Goal: Find specific page/section: Find specific page/section

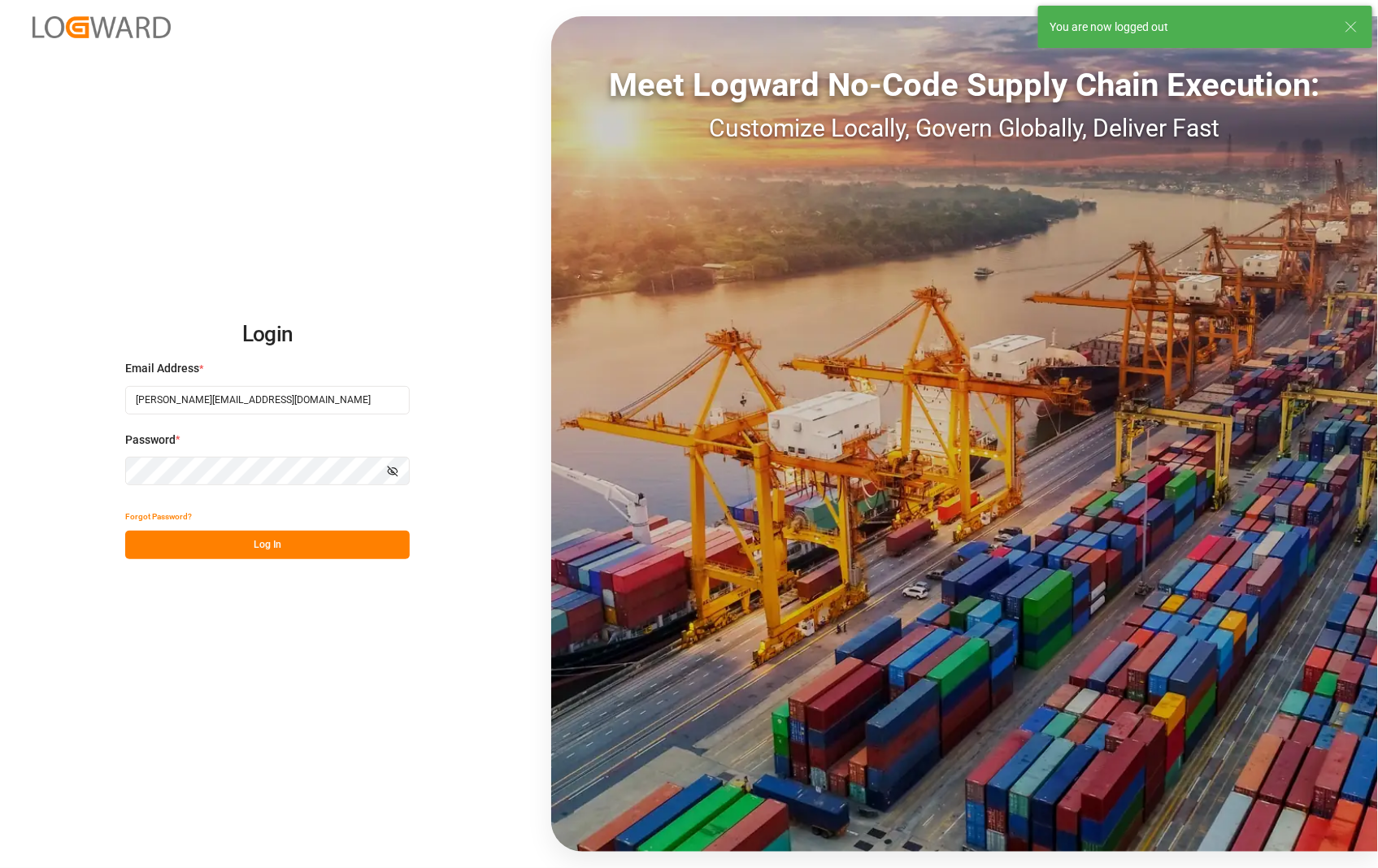
click at [242, 550] on button "Log In" at bounding box center [267, 545] width 284 height 28
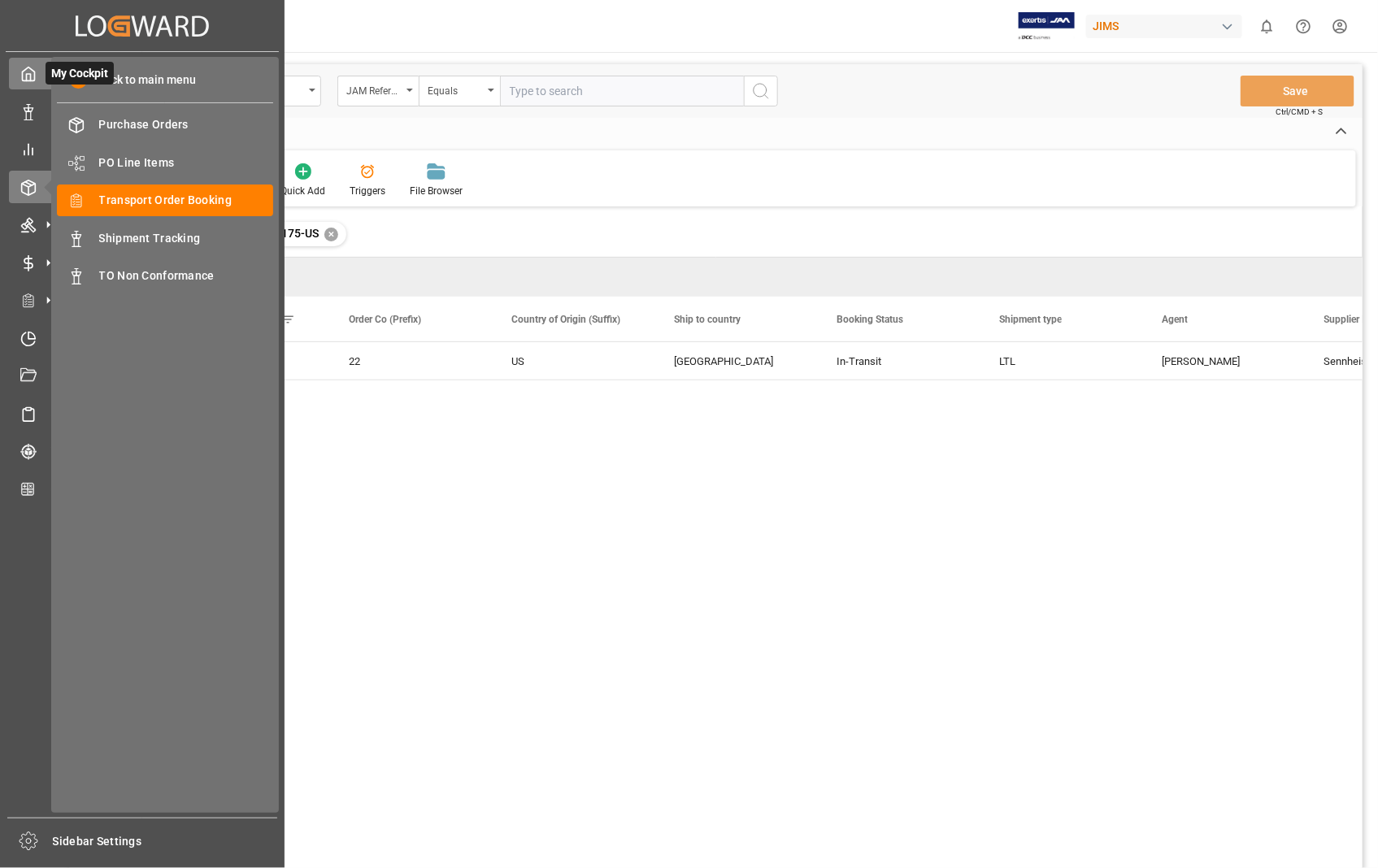
click at [34, 78] on icon at bounding box center [28, 74] width 12 height 14
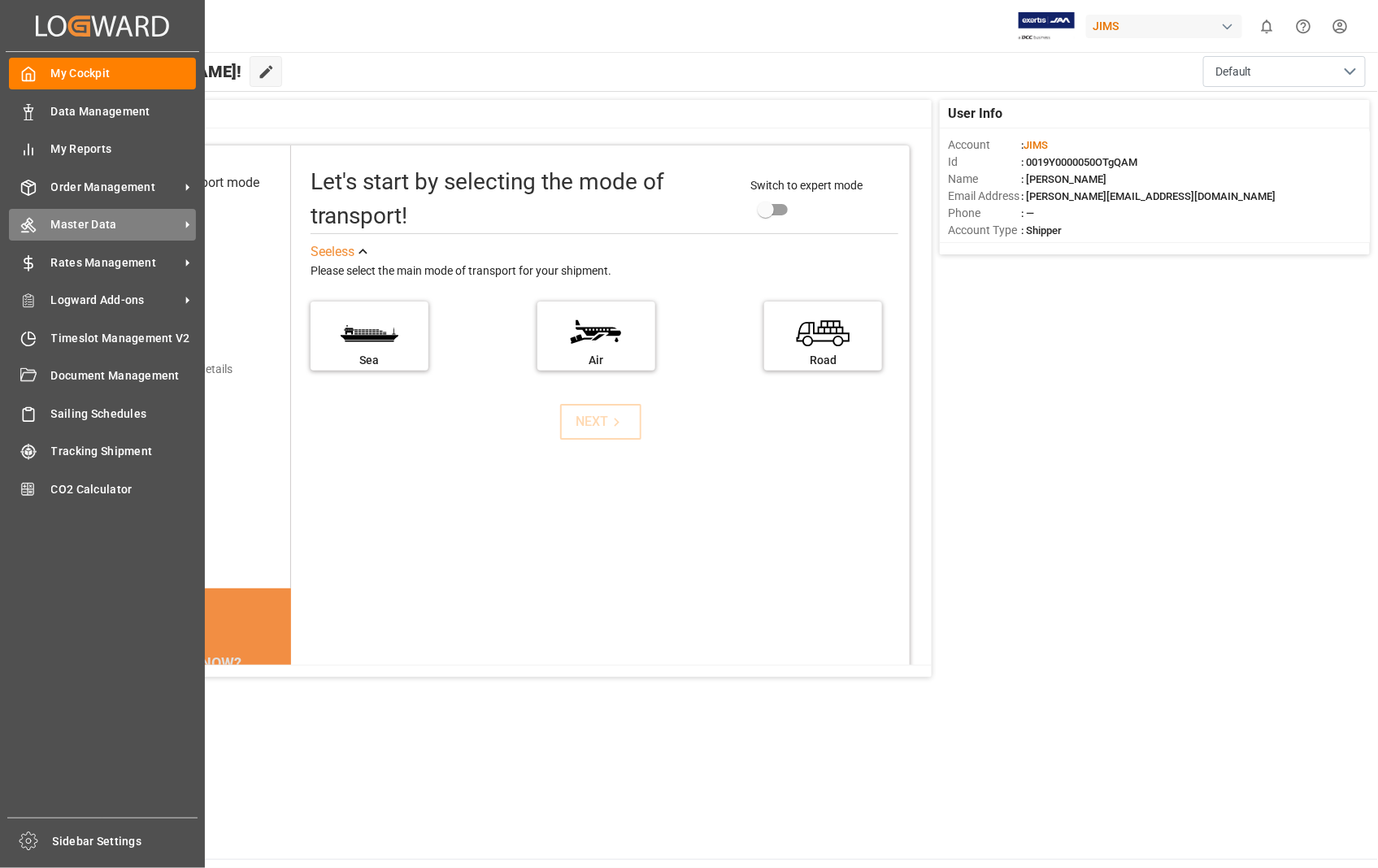
click at [118, 224] on span "Master Data" at bounding box center [116, 225] width 129 height 17
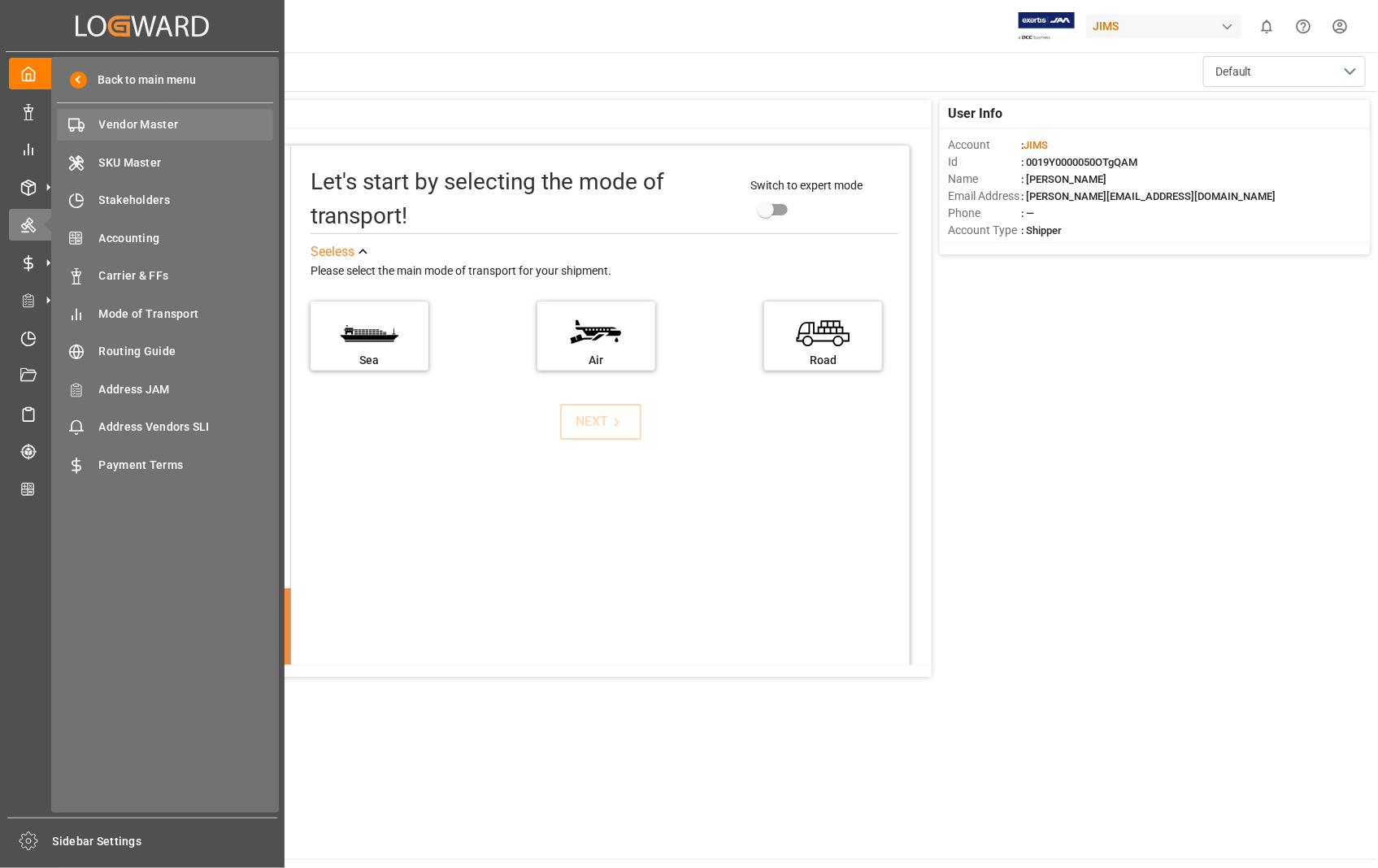
click at [159, 125] on span "Vendor Master" at bounding box center [187, 125] width 174 height 17
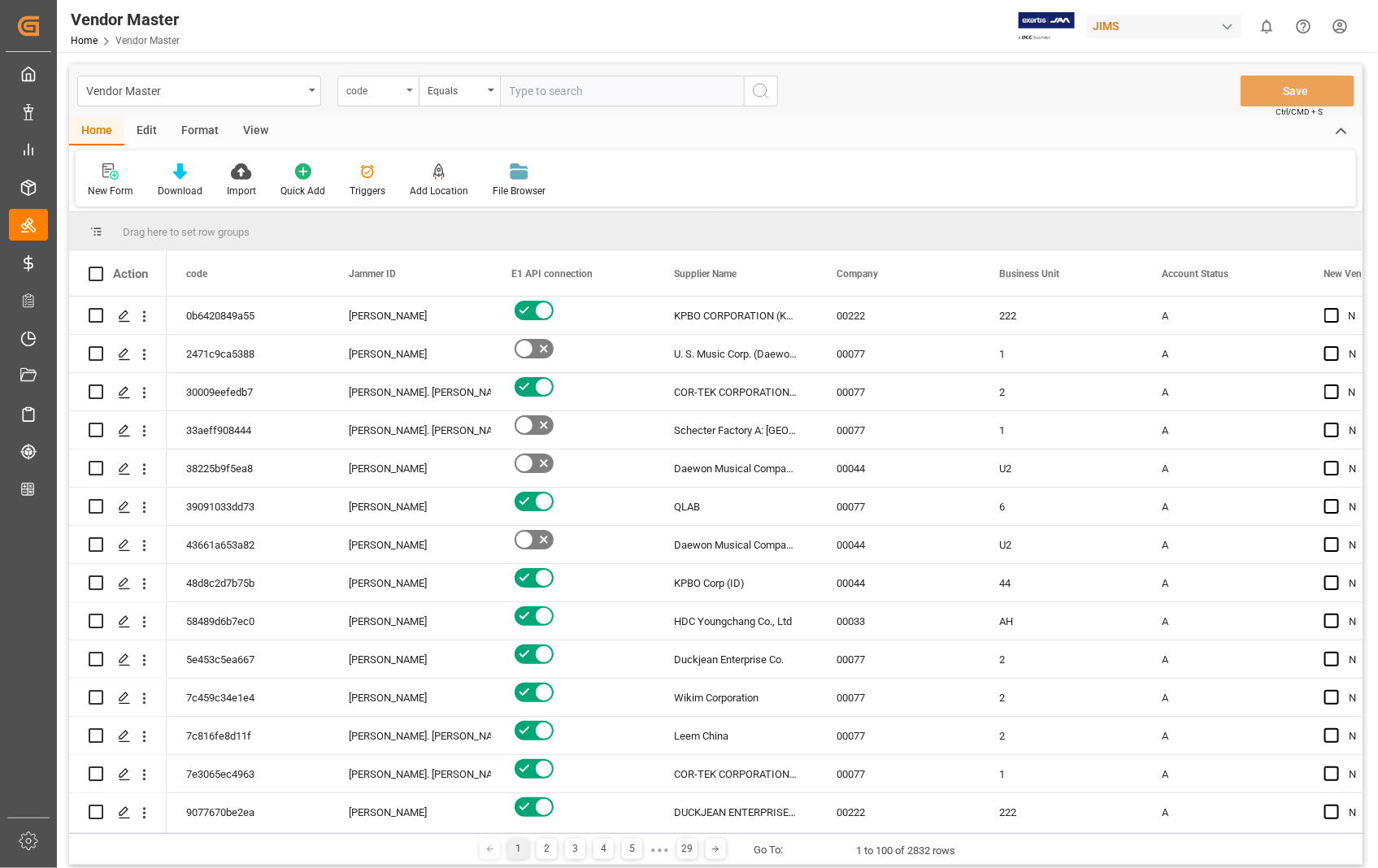
click at [413, 89] on div "code" at bounding box center [378, 91] width 82 height 31
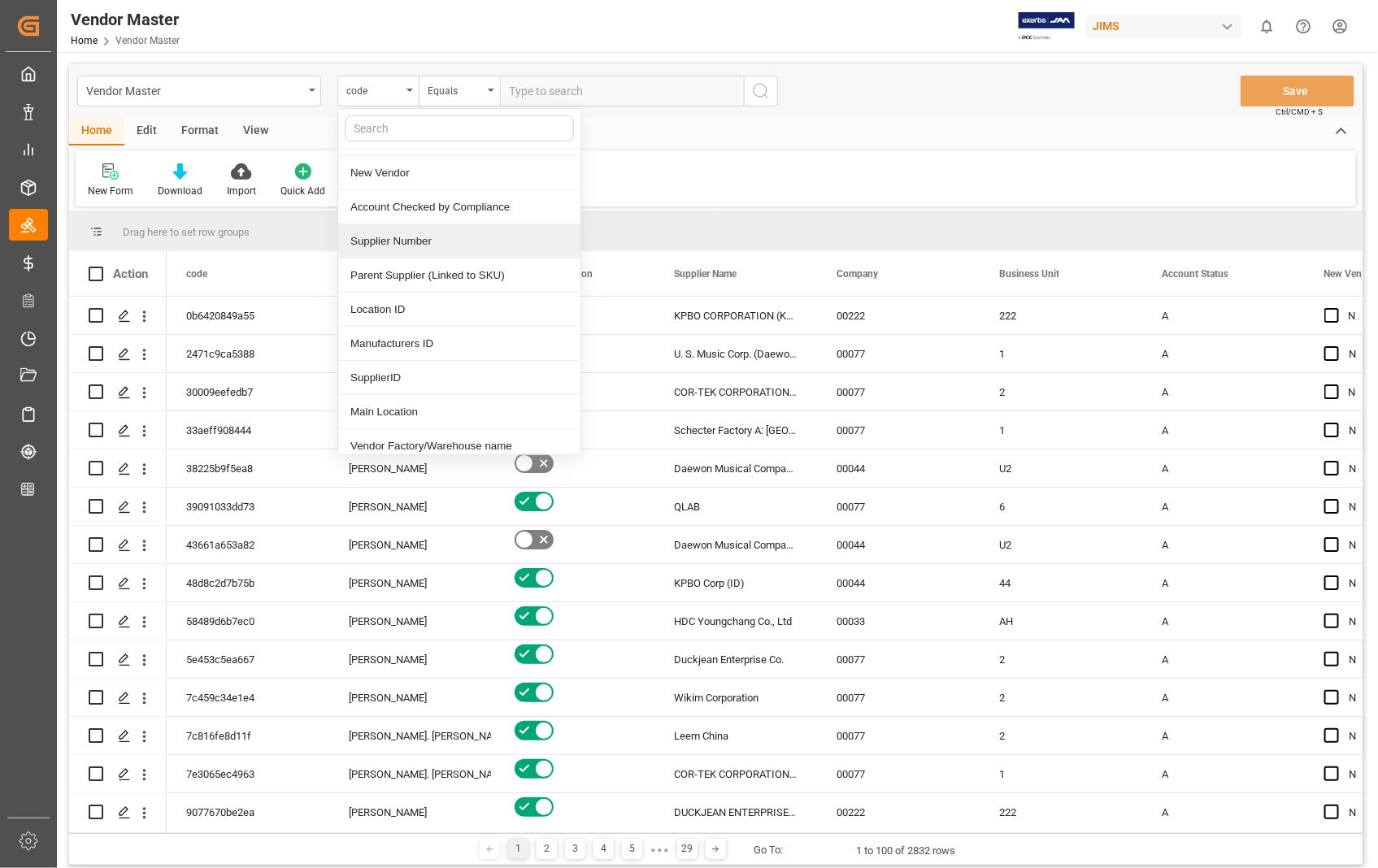
scroll to position [180, 0]
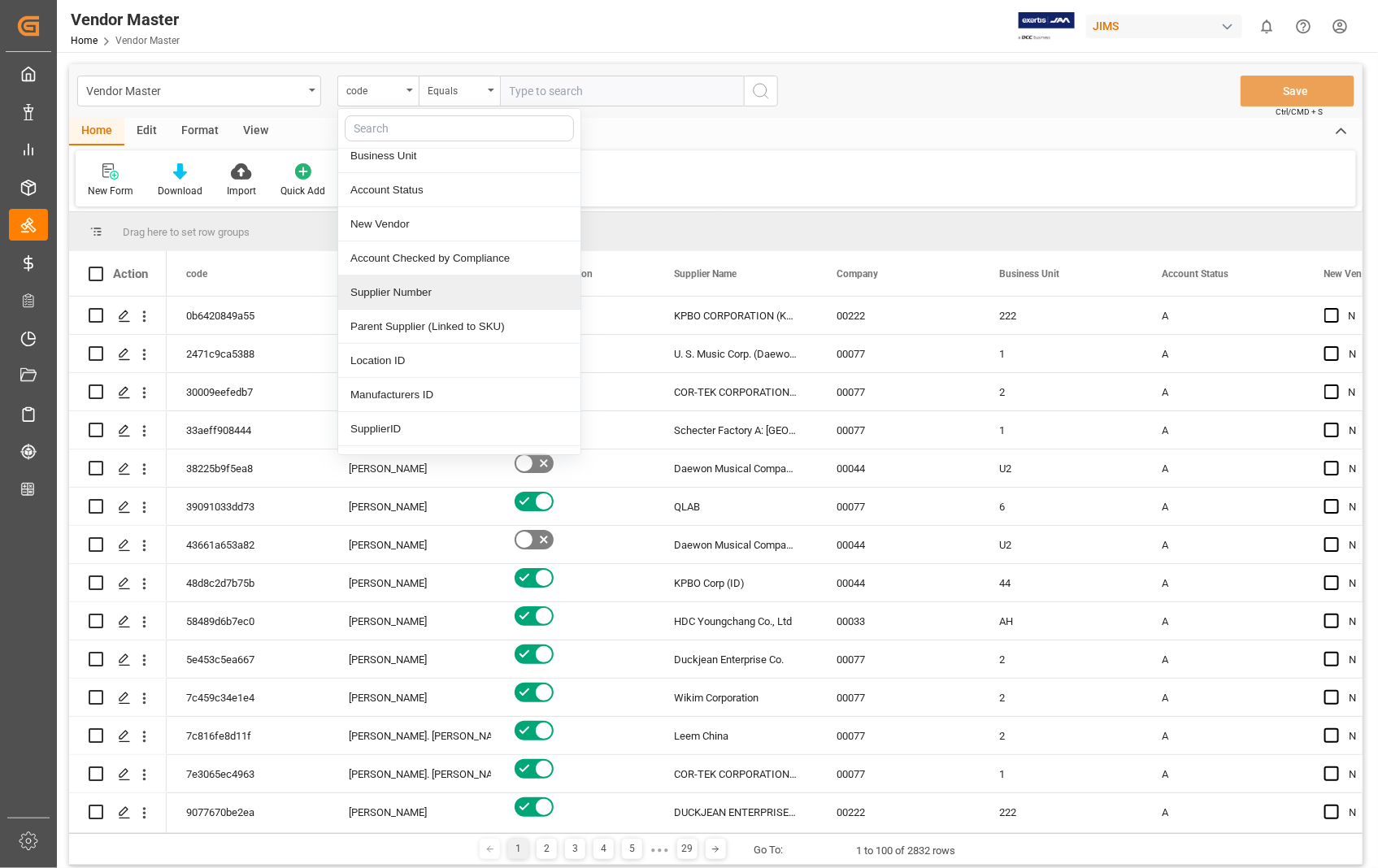
click at [456, 301] on div "Supplier Number" at bounding box center [460, 293] width 243 height 34
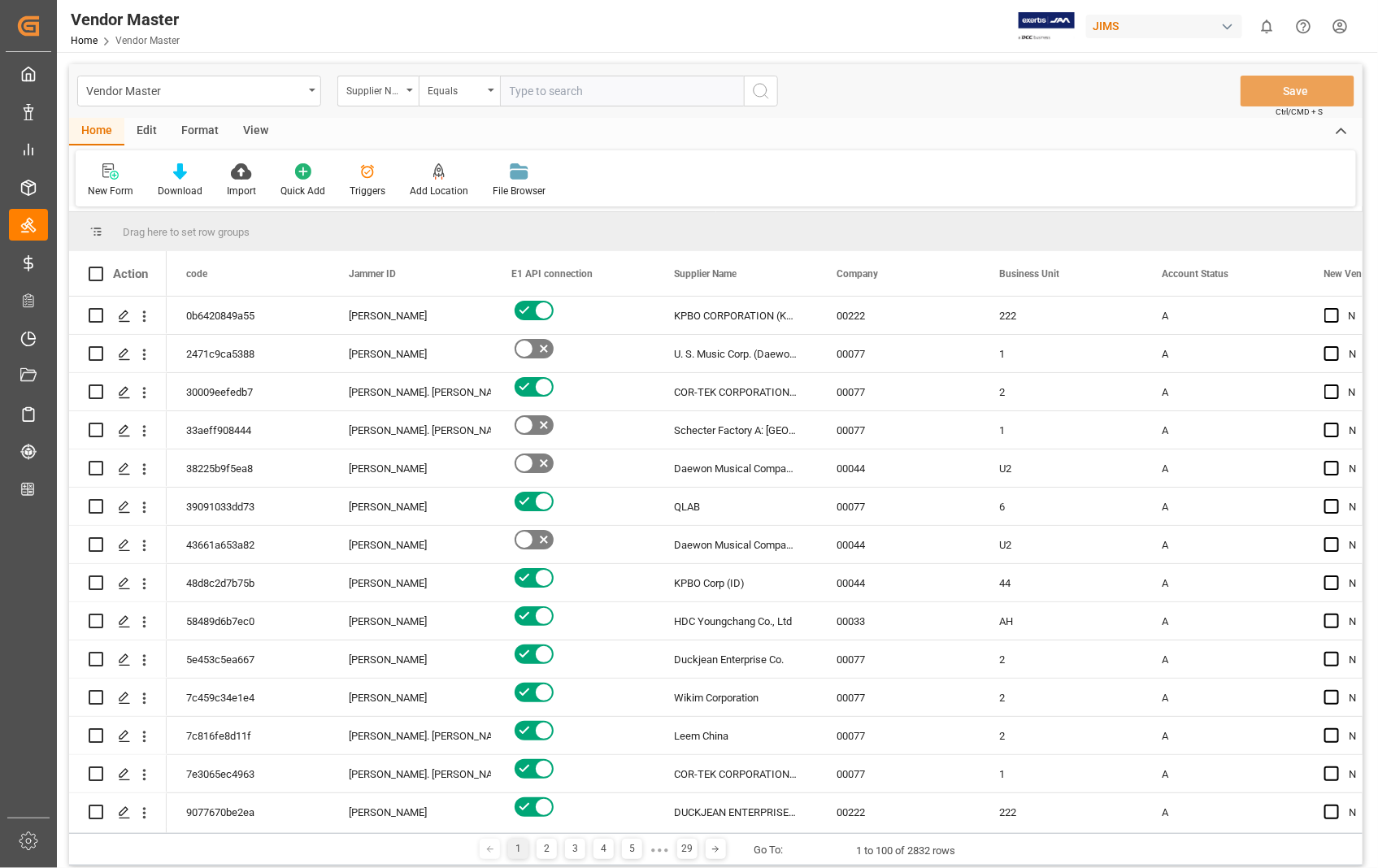
click at [595, 88] on input "text" at bounding box center [622, 91] width 244 height 31
type input "404677"
click at [761, 84] on icon "search button" at bounding box center [761, 91] width 20 height 20
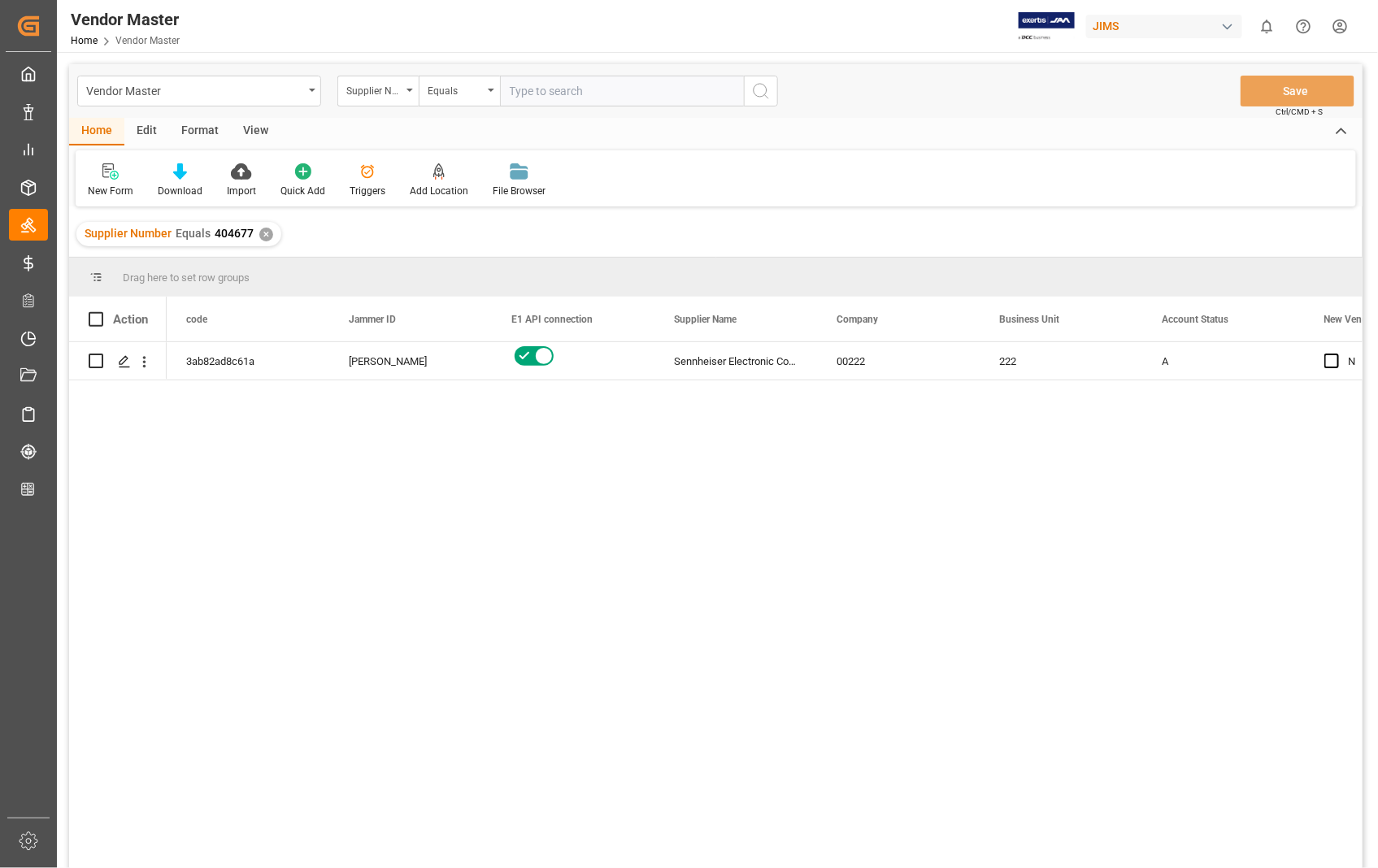
click at [255, 131] on div "View" at bounding box center [256, 131] width 49 height 27
click at [104, 195] on div "Default" at bounding box center [103, 190] width 31 height 14
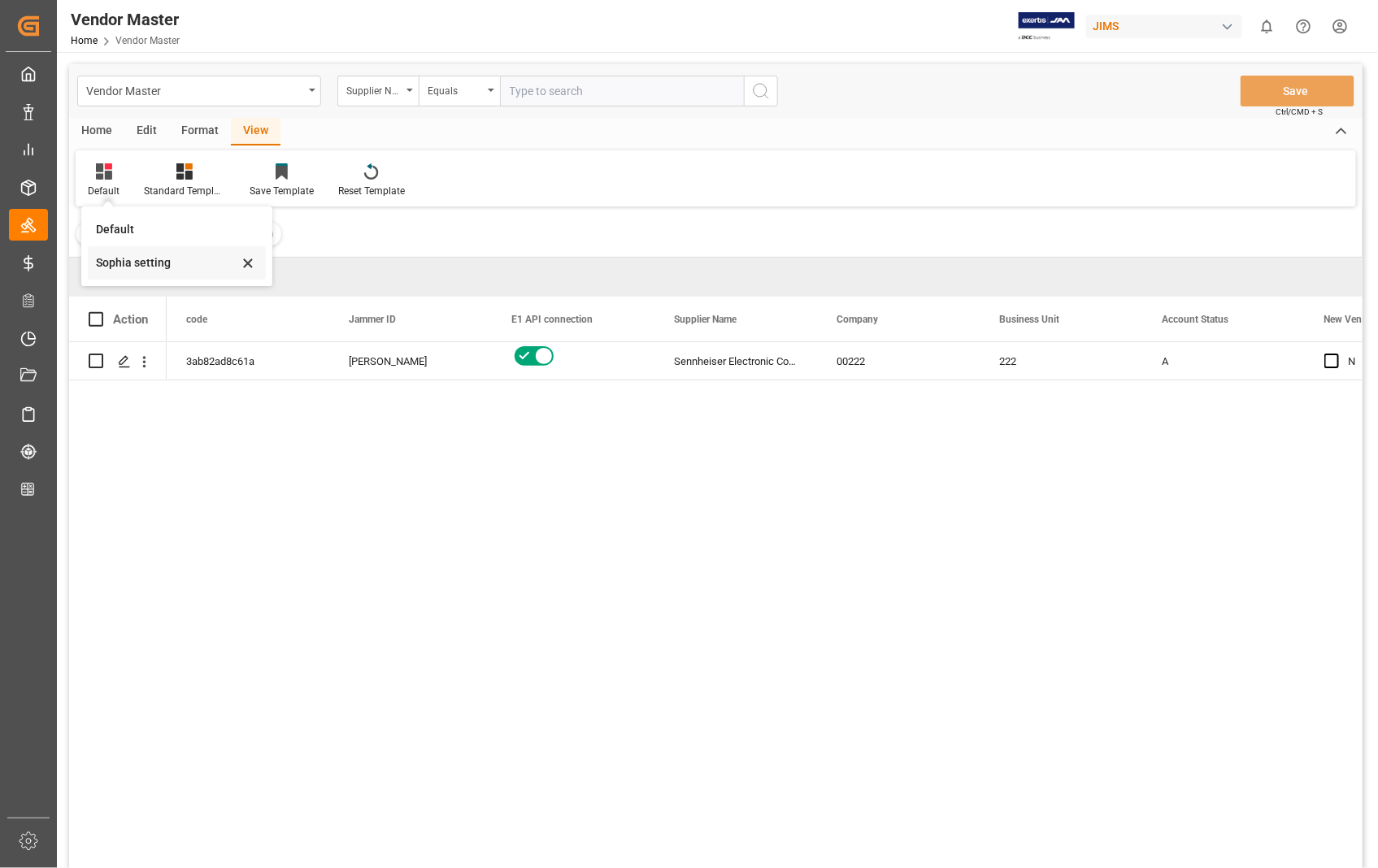
click at [128, 266] on div "Sophia setting" at bounding box center [167, 263] width 142 height 17
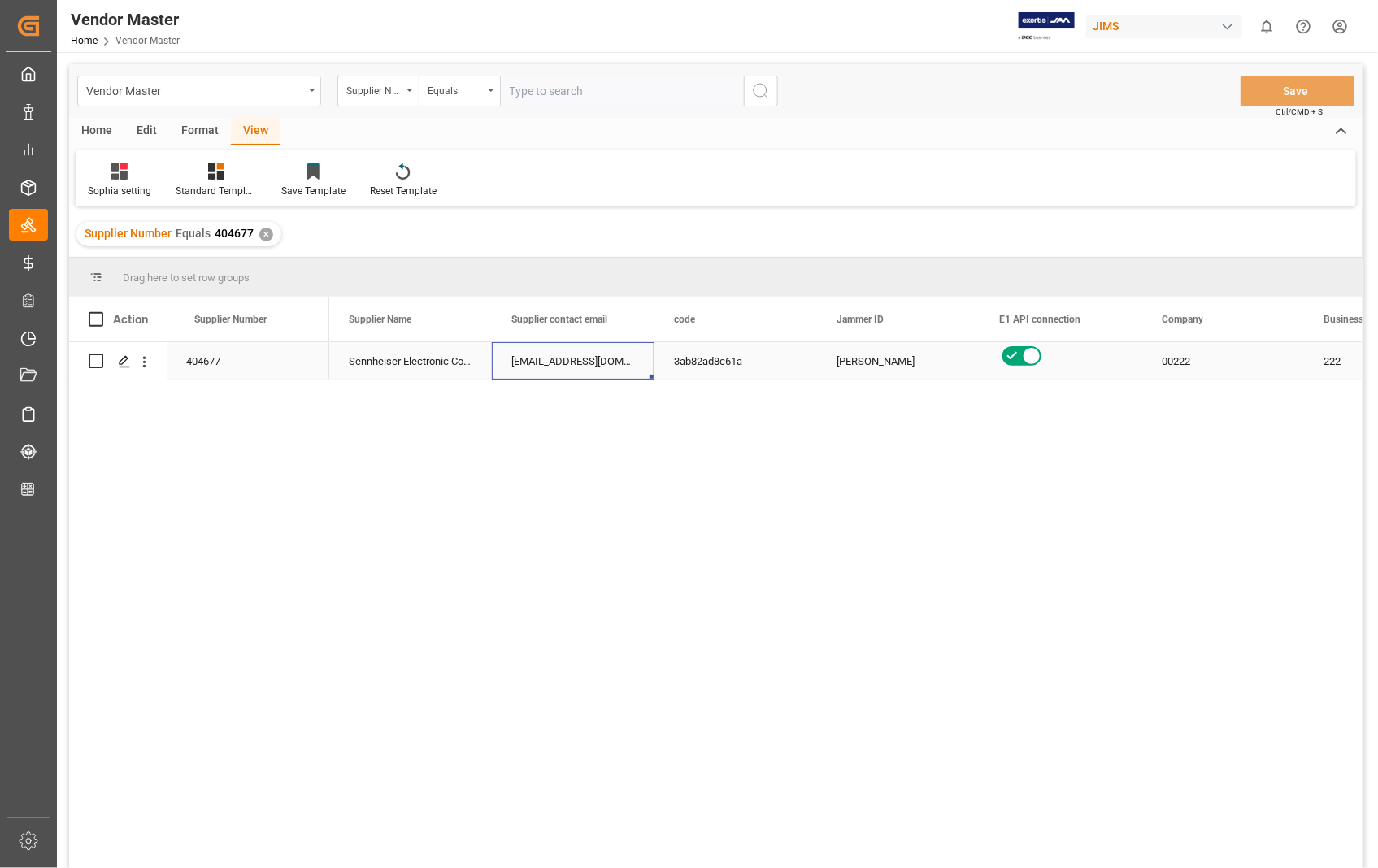
click at [587, 362] on div "[EMAIL_ADDRESS][DOMAIN_NAME]; [PERSON_NAME][DOMAIN_NAME][EMAIL_ADDRESS][DOMAIN_…" at bounding box center [573, 360] width 163 height 37
